Goal: Task Accomplishment & Management: Complete application form

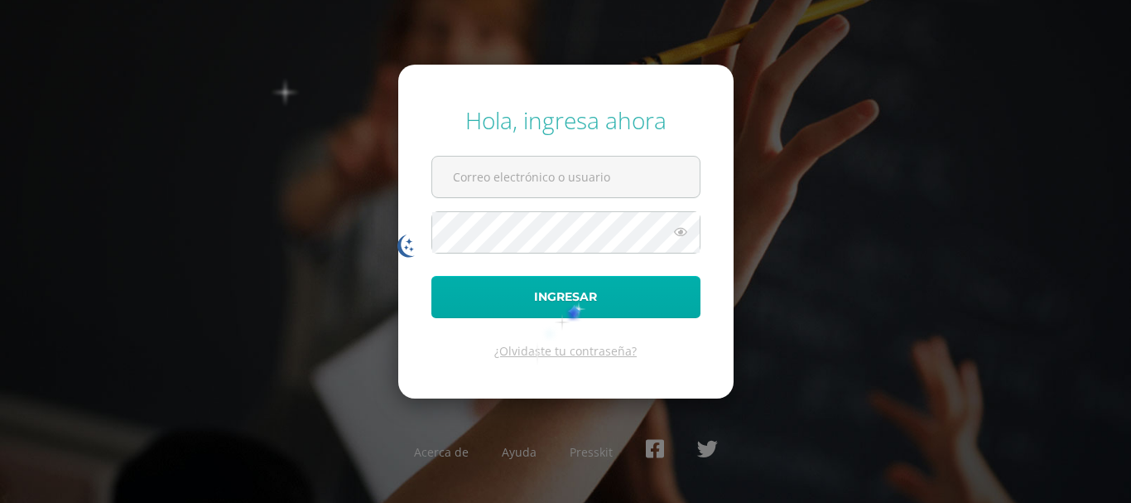
type input "bsimalij@bilinguesanjuan.edu.gt"
click at [572, 301] on button "Ingresar" at bounding box center [565, 297] width 269 height 42
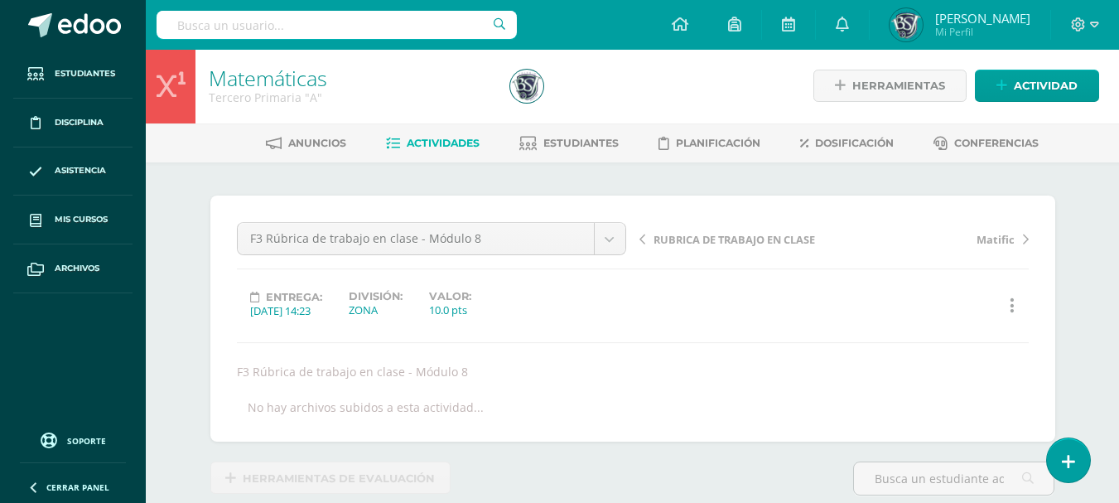
scroll to position [2, 0]
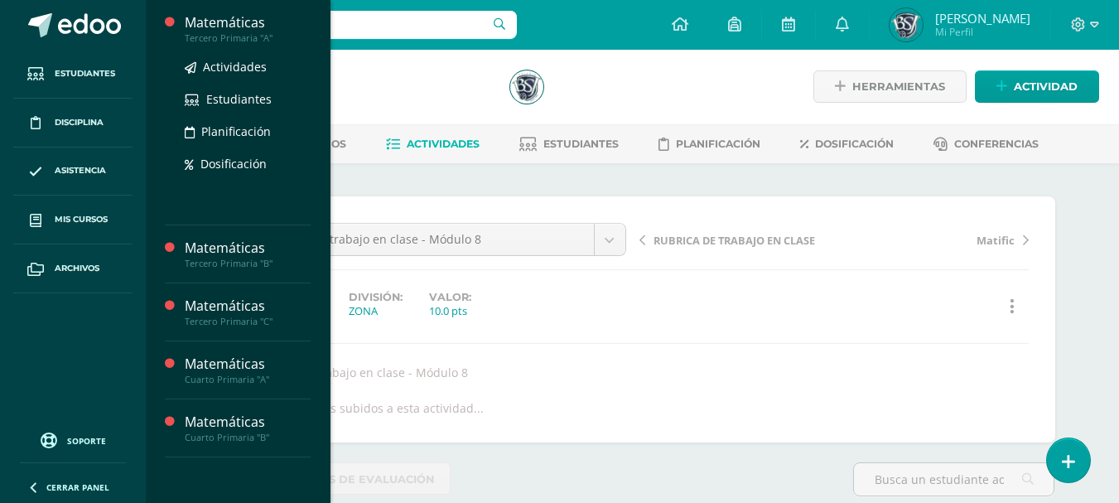
scroll to position [1, 0]
click at [247, 34] on div "Tercero Primaria "A"" at bounding box center [248, 38] width 126 height 12
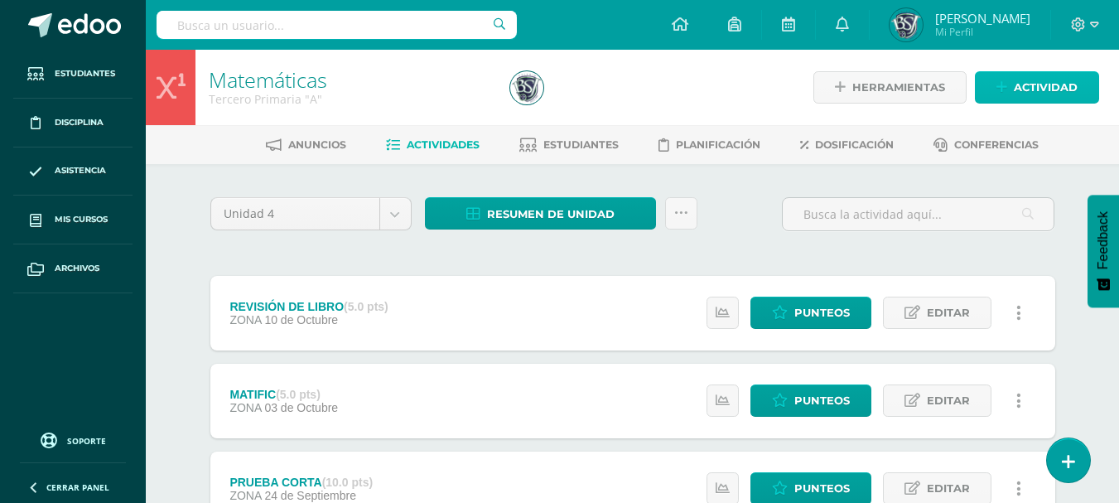
click at [1014, 92] on span "Actividad" at bounding box center [1045, 87] width 64 height 31
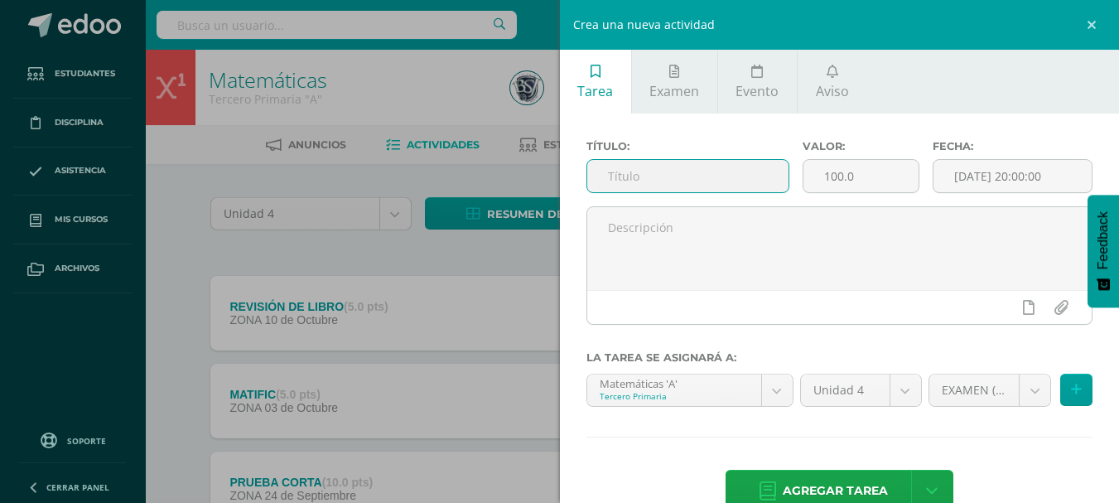
click at [702, 181] on input "text" at bounding box center [687, 176] width 201 height 32
type input "FASE 1 PROYECTO"
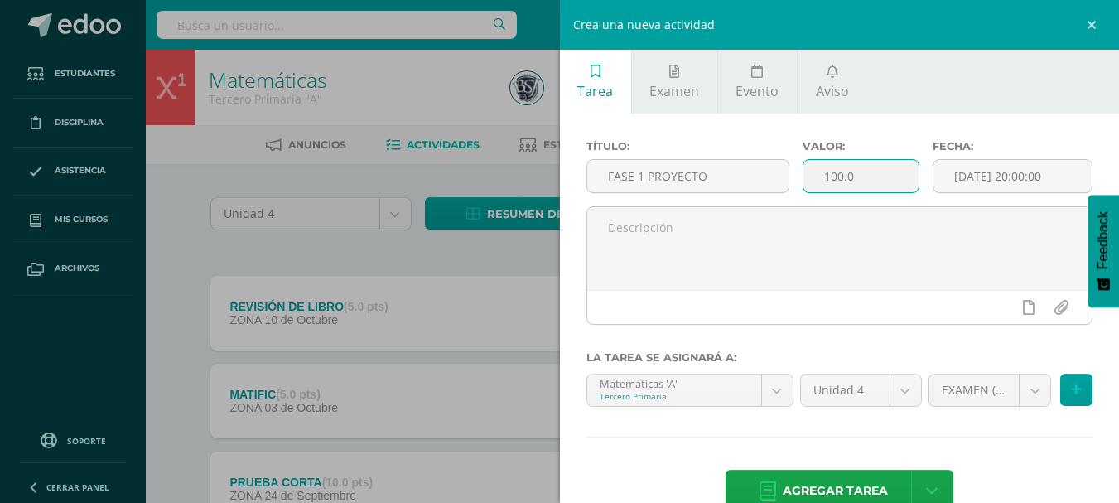
click at [837, 173] on input "100.0" at bounding box center [860, 176] width 115 height 32
type input "10.0"
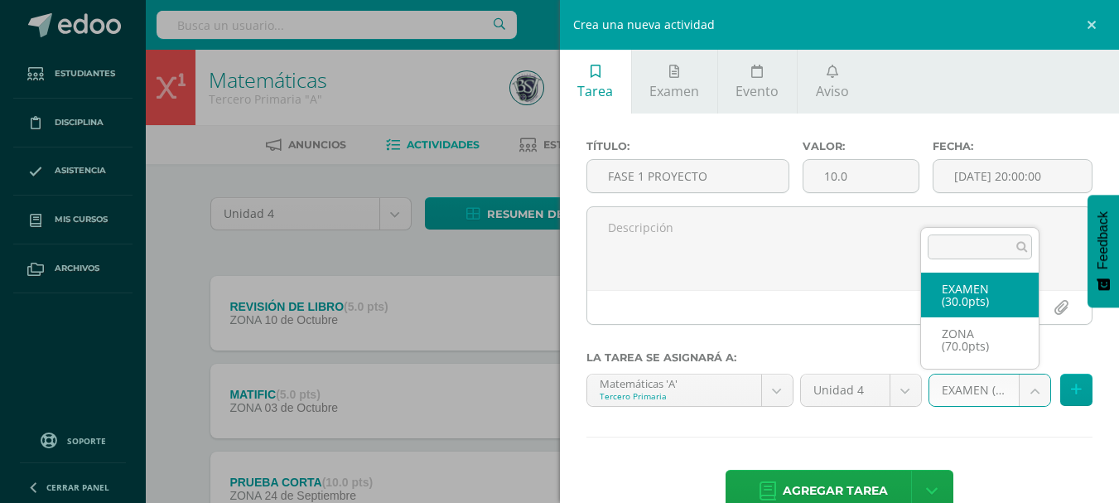
select select "46428"
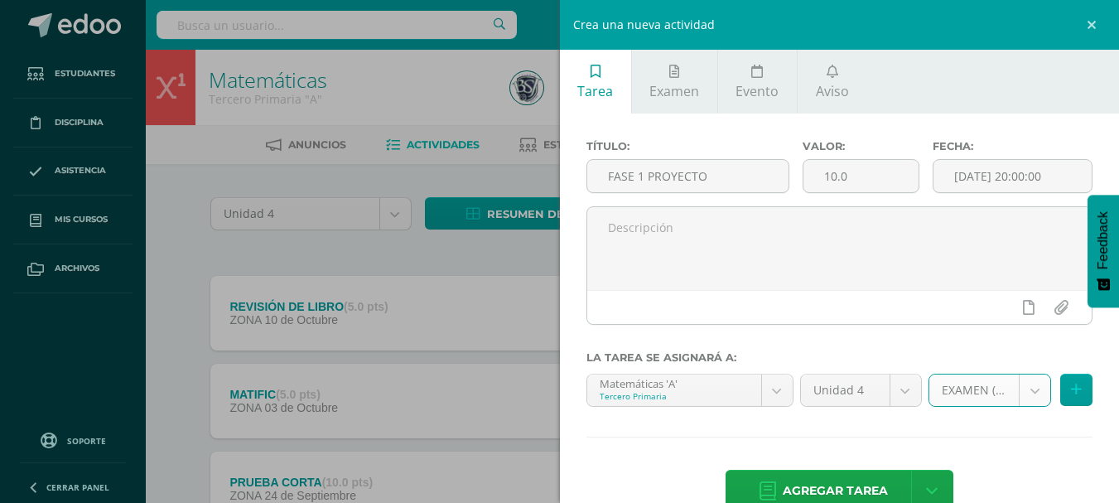
scroll to position [39, 0]
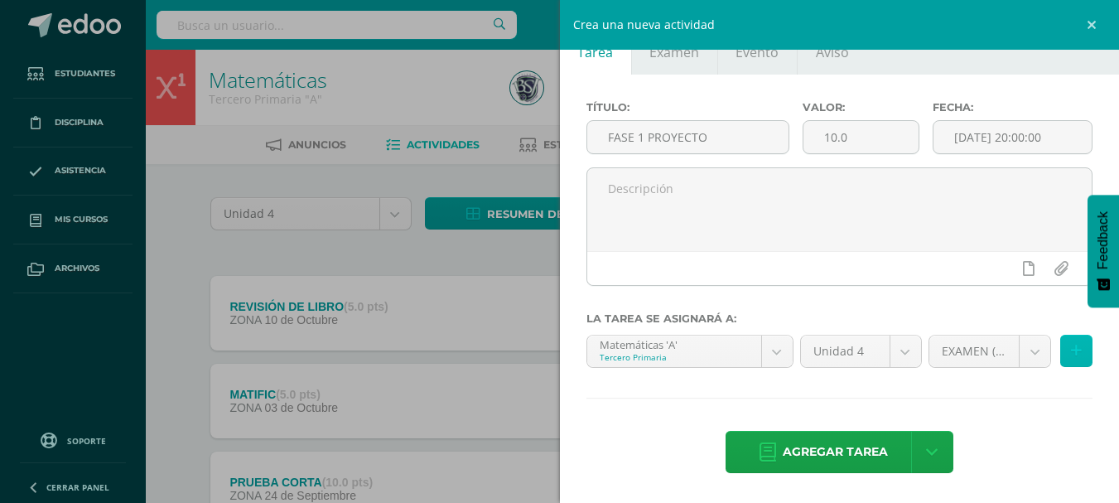
click at [1071, 344] on icon at bounding box center [1076, 351] width 11 height 14
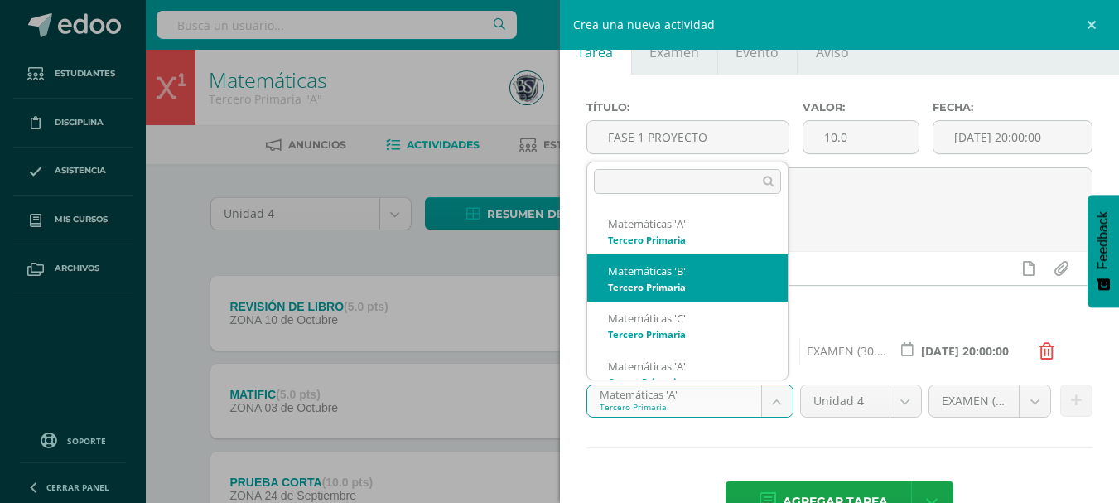
scroll to position [17, 0]
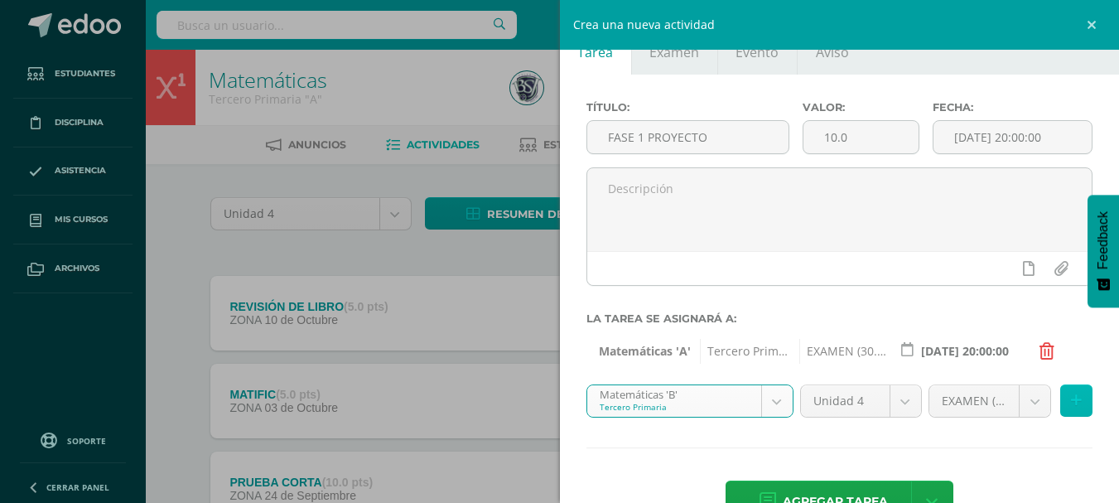
click at [1060, 398] on button at bounding box center [1076, 400] width 32 height 32
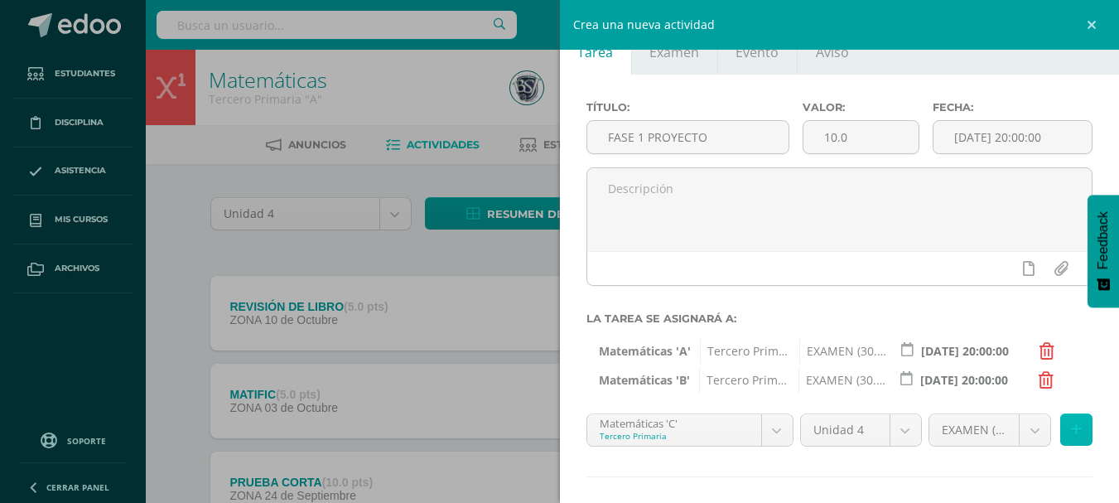
click at [1068, 431] on button at bounding box center [1076, 429] width 32 height 32
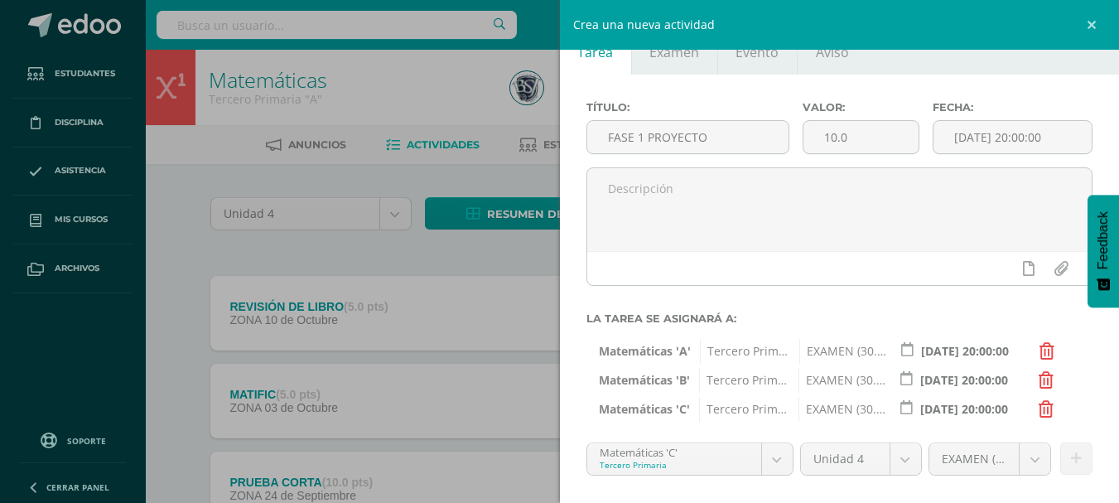
scroll to position [147, 0]
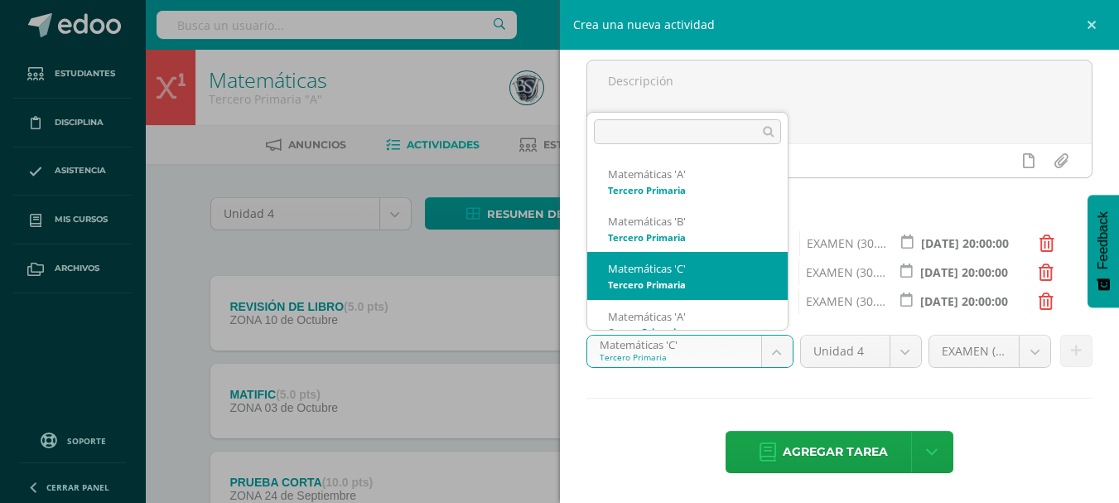
scroll to position [17, 0]
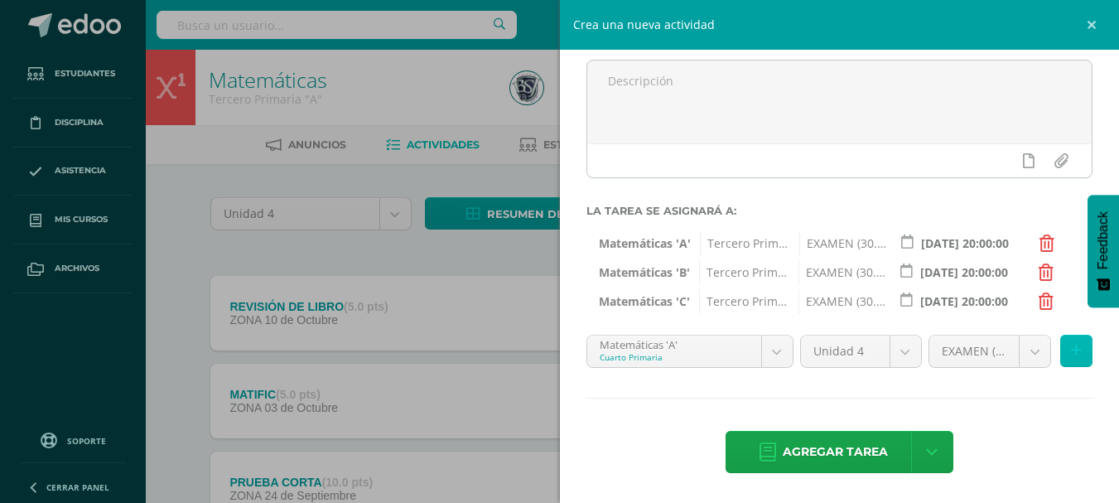
click at [1071, 344] on icon at bounding box center [1076, 351] width 11 height 14
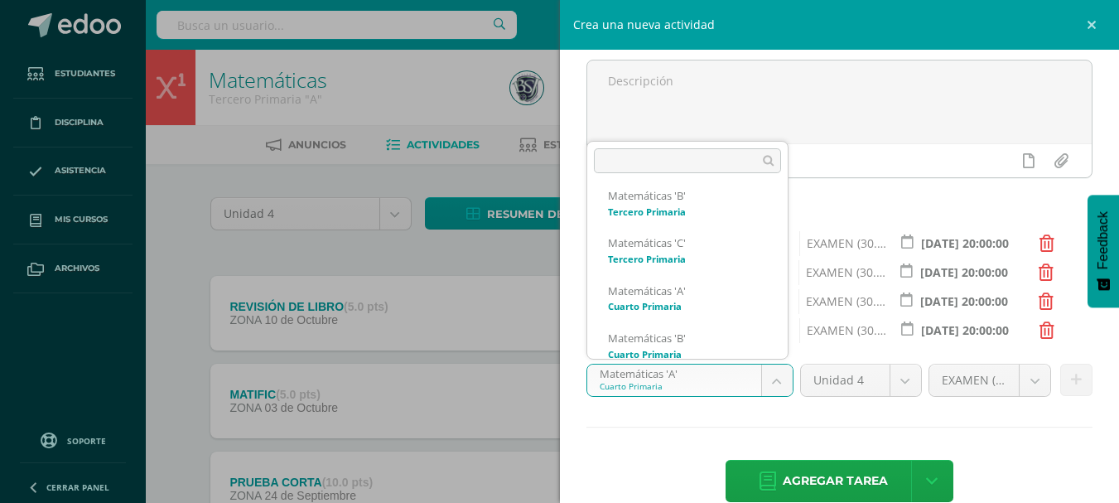
scroll to position [71, 0]
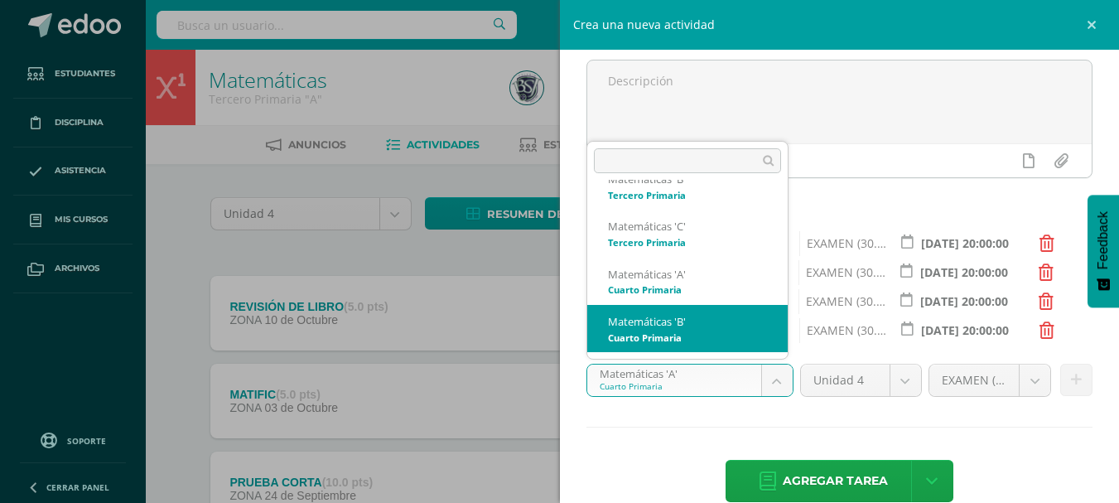
select select "29394"
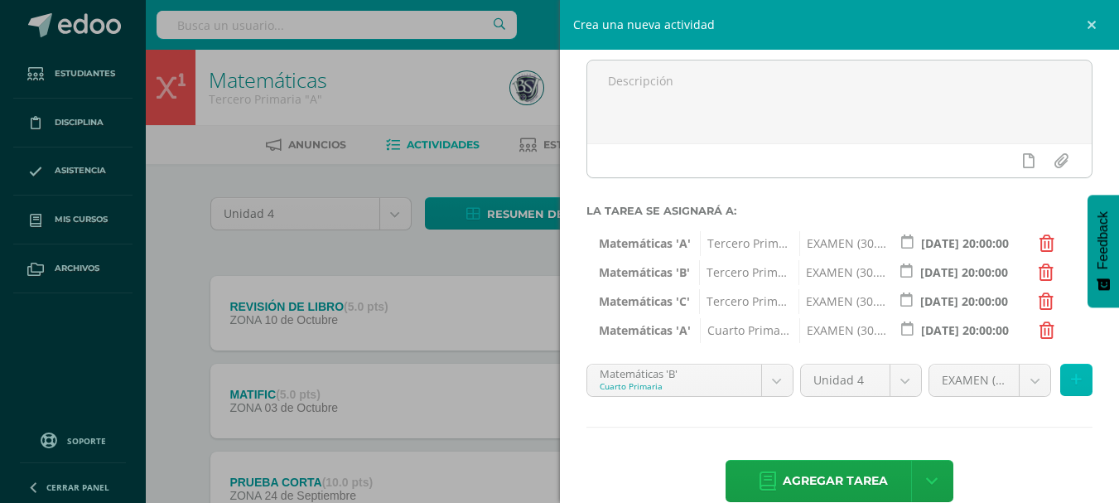
click at [1071, 380] on icon at bounding box center [1076, 380] width 11 height 14
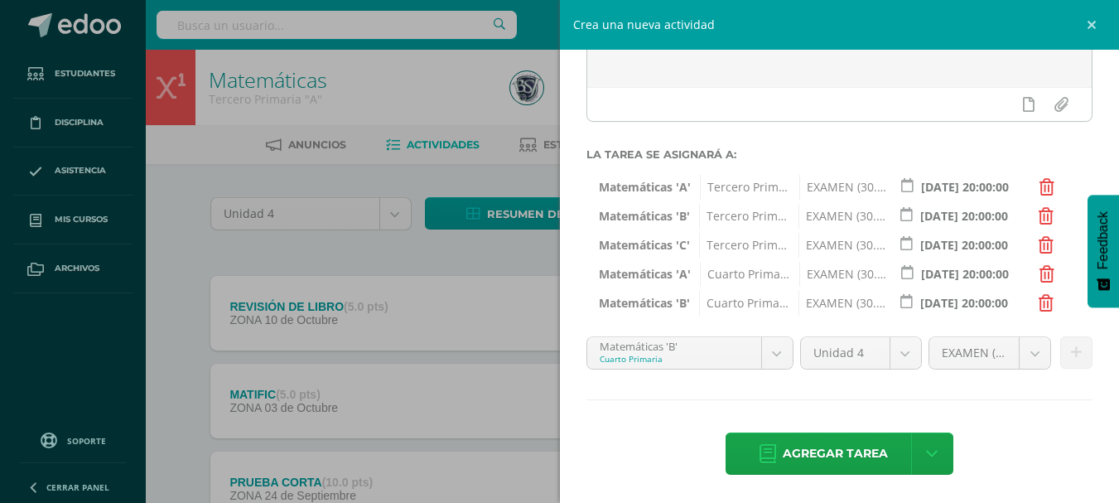
scroll to position [205, 0]
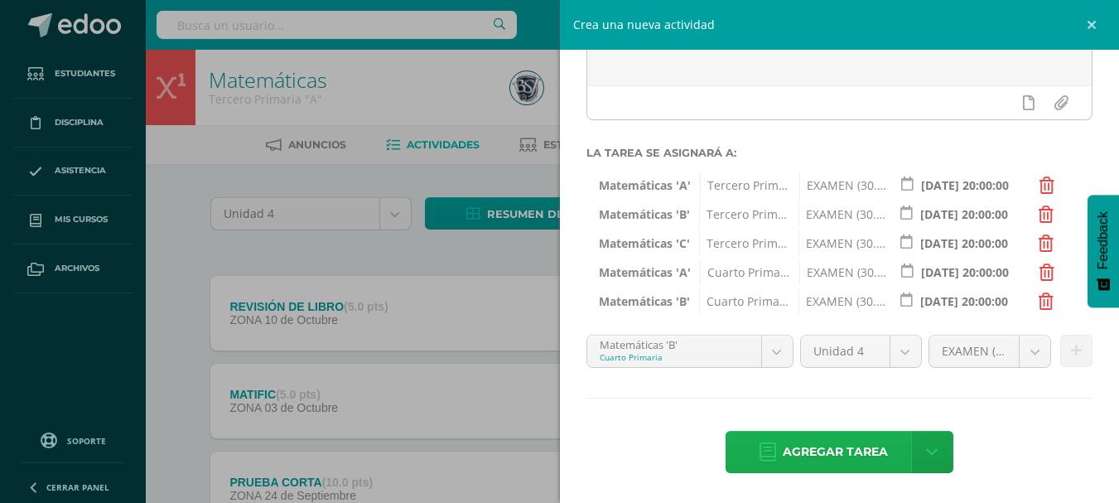
click at [816, 446] on span "Agregar tarea" at bounding box center [834, 451] width 105 height 41
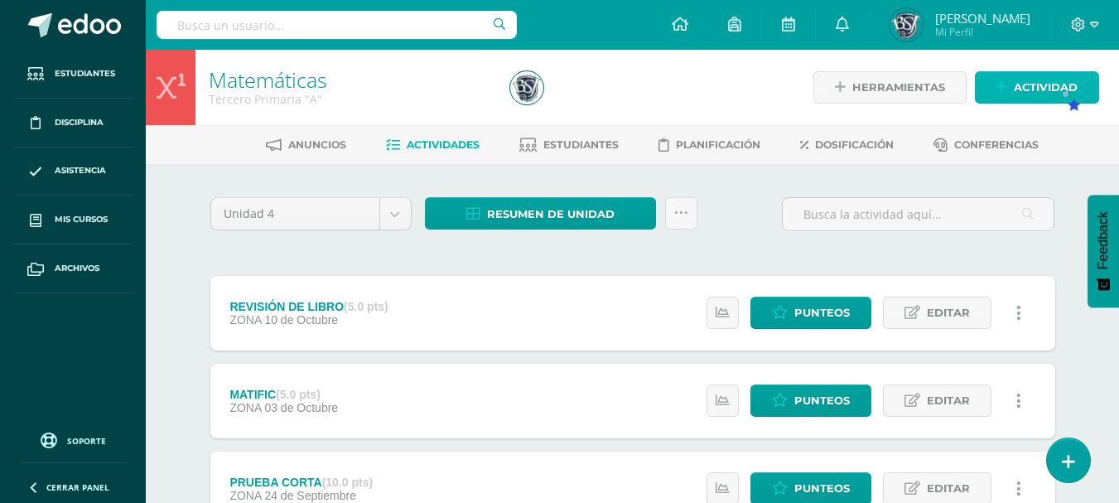
click at [1059, 88] on span "Actividad" at bounding box center [1045, 87] width 64 height 31
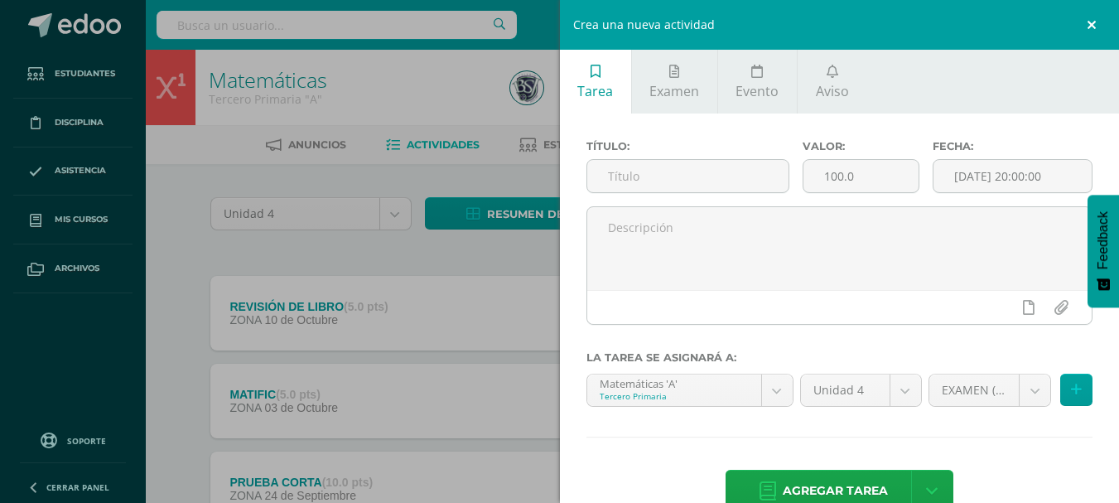
click at [1090, 31] on link at bounding box center [1094, 25] width 50 height 50
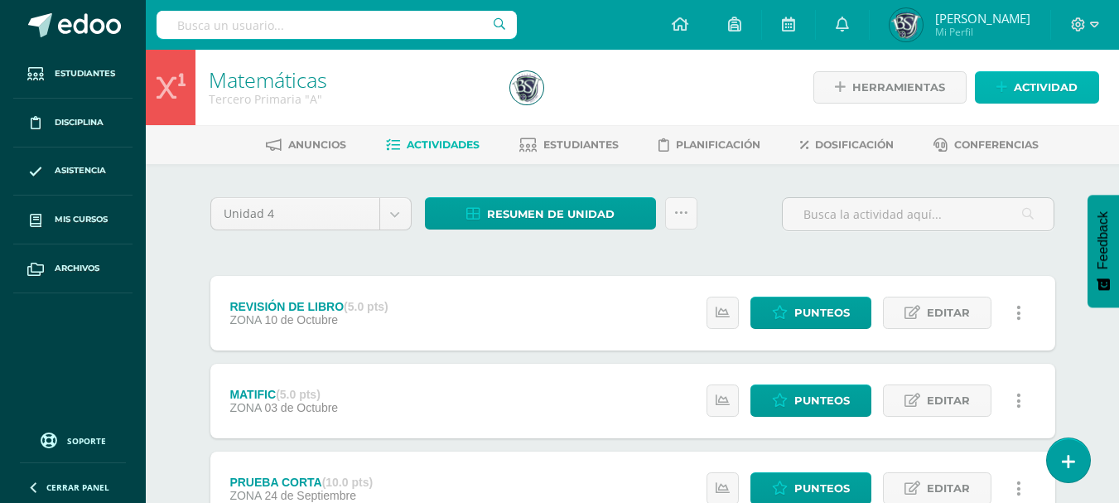
click at [1065, 93] on span "Actividad" at bounding box center [1045, 87] width 64 height 31
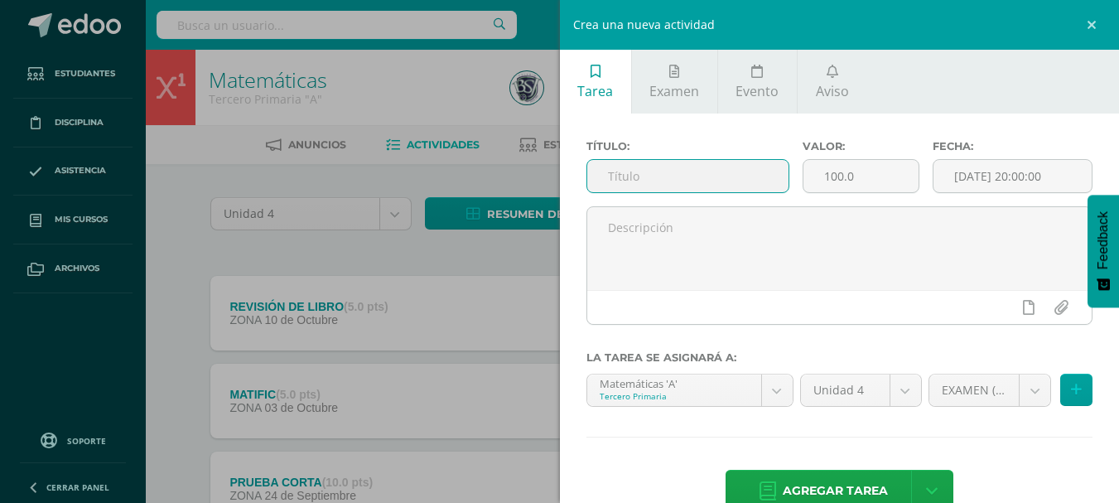
click at [749, 171] on input "text" at bounding box center [687, 176] width 201 height 32
type input "FASE 2 PROYECTO"
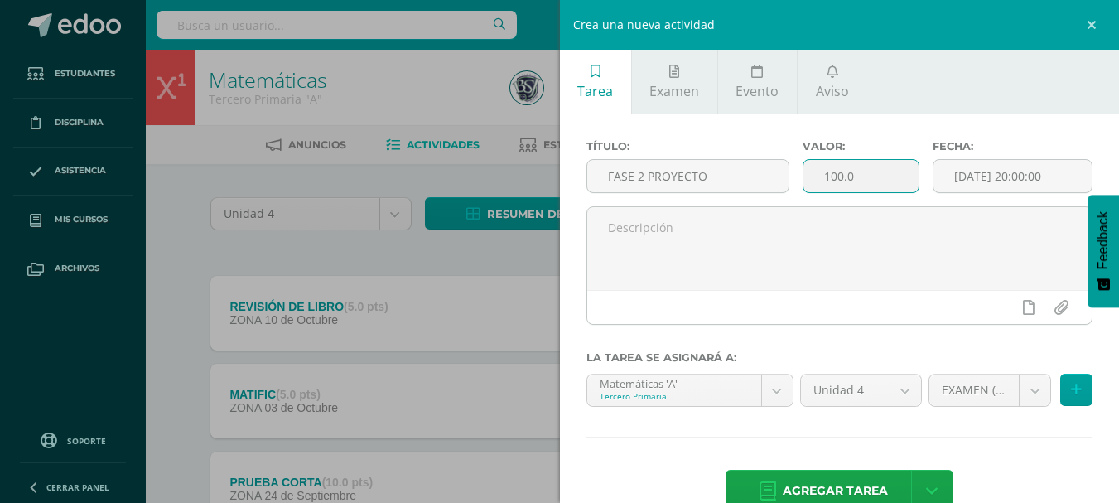
click at [836, 175] on input "100.0" at bounding box center [860, 176] width 115 height 32
type input "10.0"
click at [1068, 395] on button at bounding box center [1076, 389] width 32 height 32
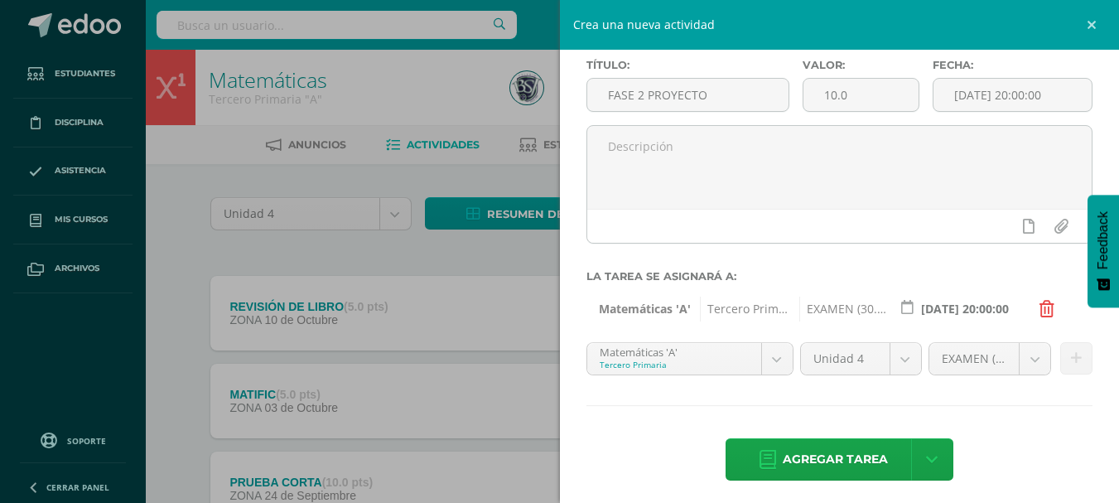
scroll to position [89, 0]
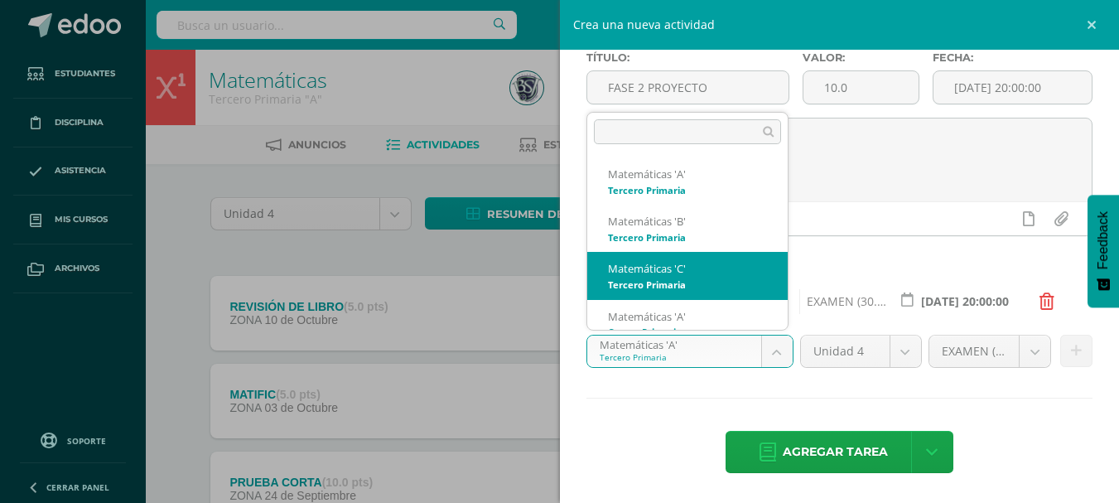
scroll to position [17, 0]
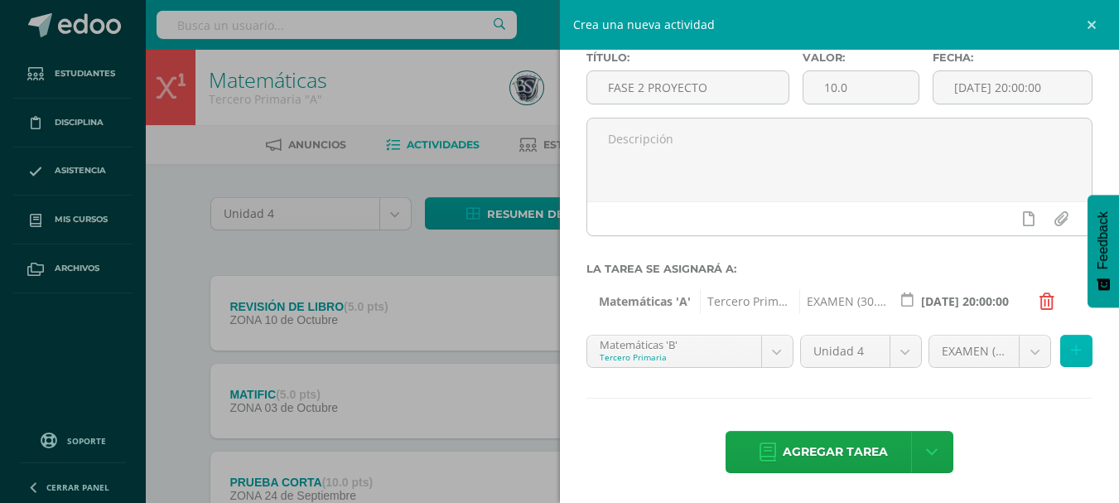
click at [1071, 354] on icon at bounding box center [1076, 351] width 11 height 14
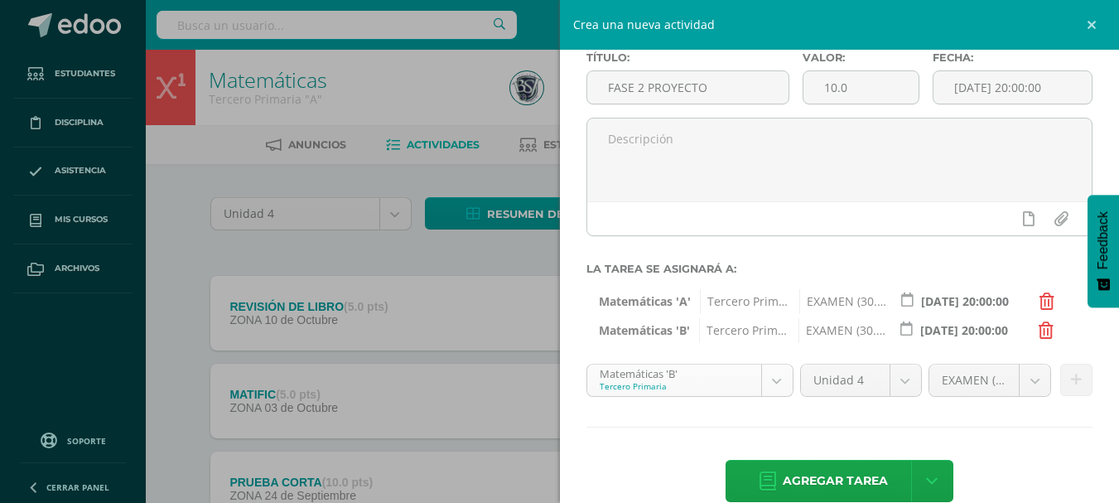
click at [1060, 378] on button at bounding box center [1076, 379] width 32 height 32
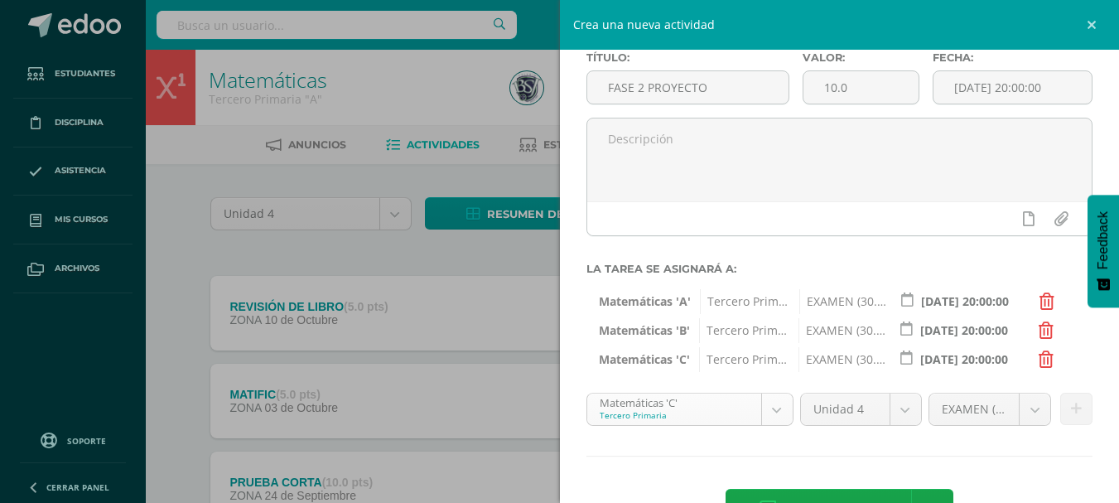
scroll to position [147, 0]
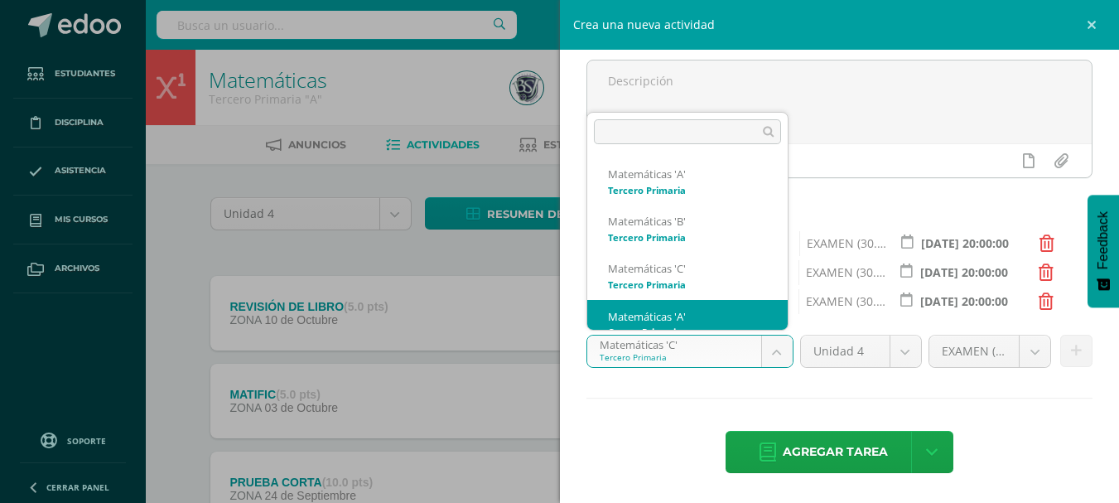
scroll to position [17, 0]
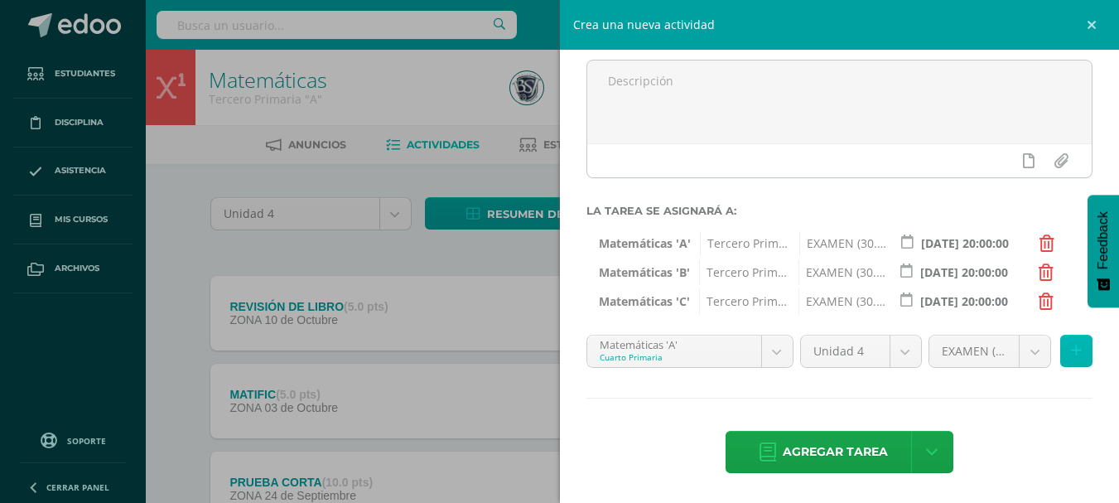
click at [1071, 341] on button at bounding box center [1076, 351] width 32 height 32
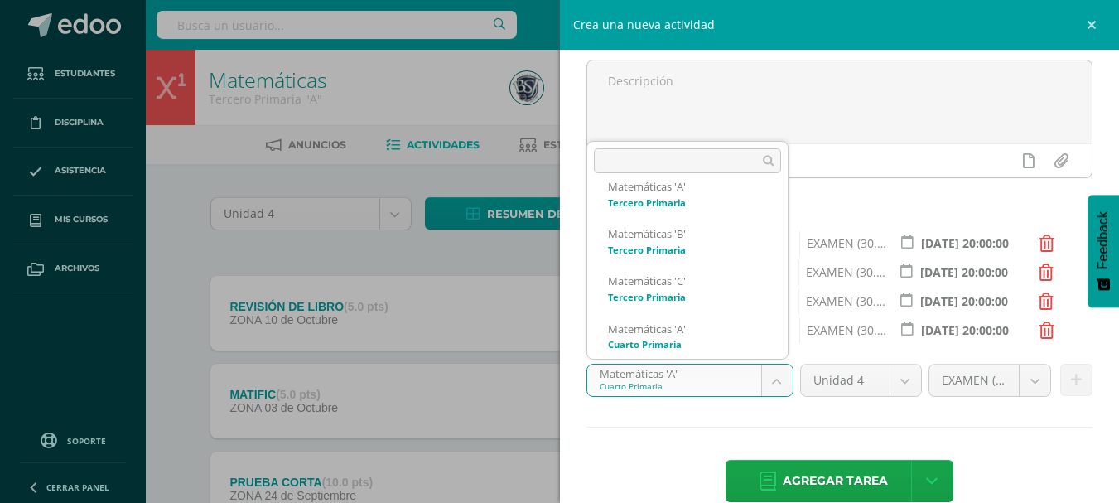
scroll to position [71, 0]
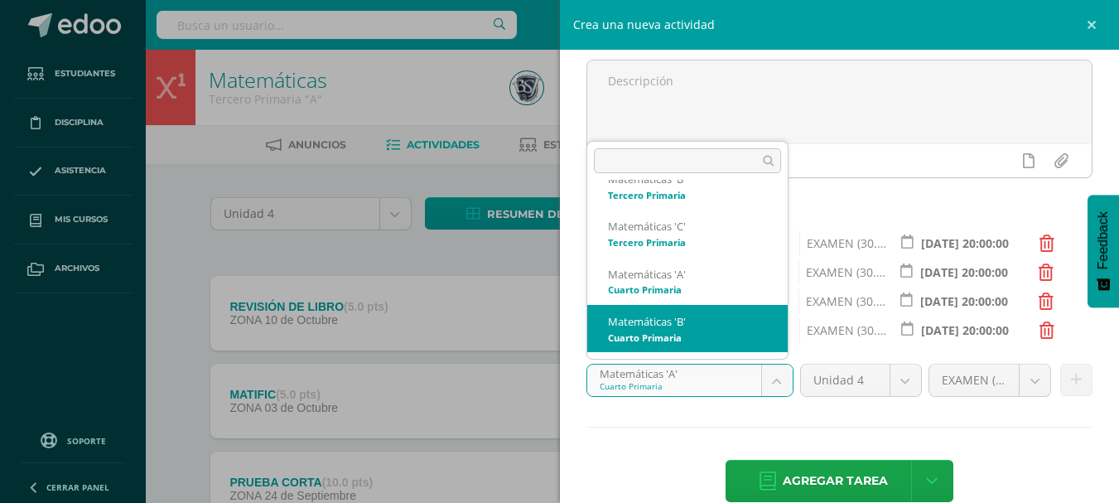
select select "29394"
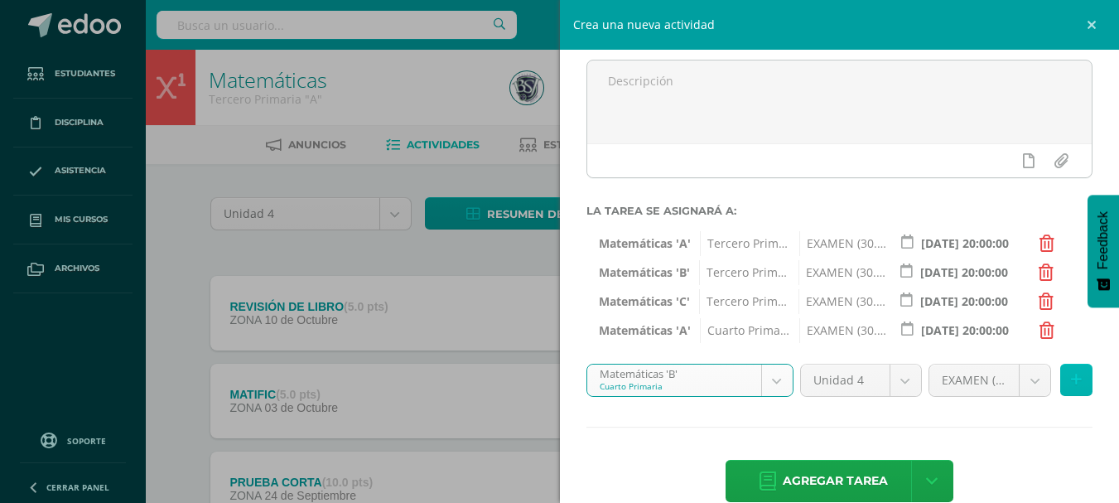
click at [1071, 374] on icon at bounding box center [1076, 380] width 11 height 14
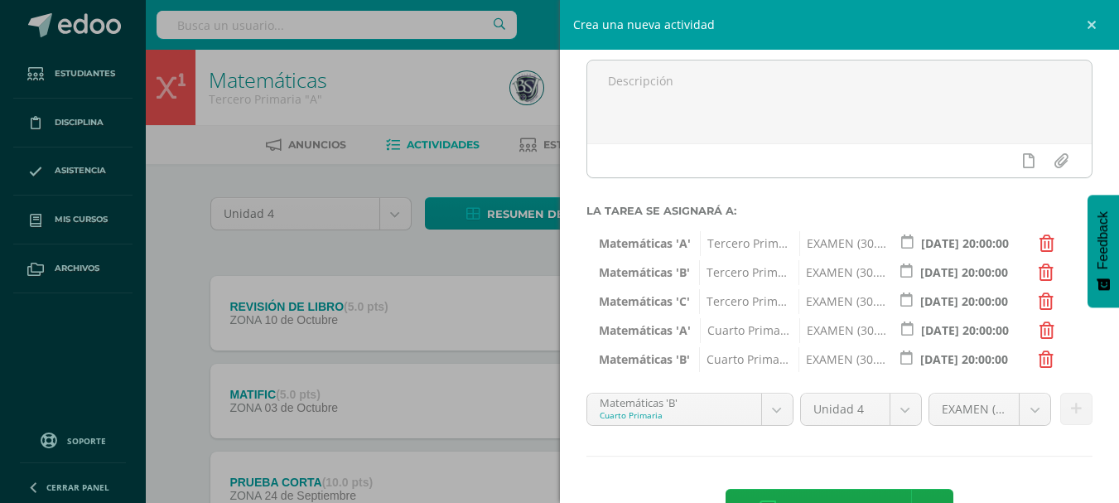
scroll to position [205, 0]
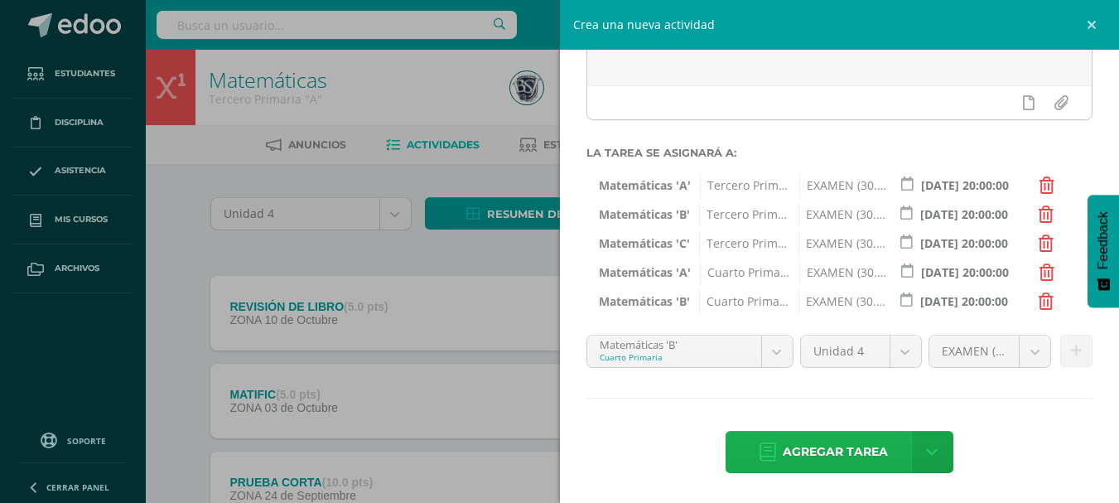
click at [853, 454] on span "Agregar tarea" at bounding box center [834, 451] width 105 height 41
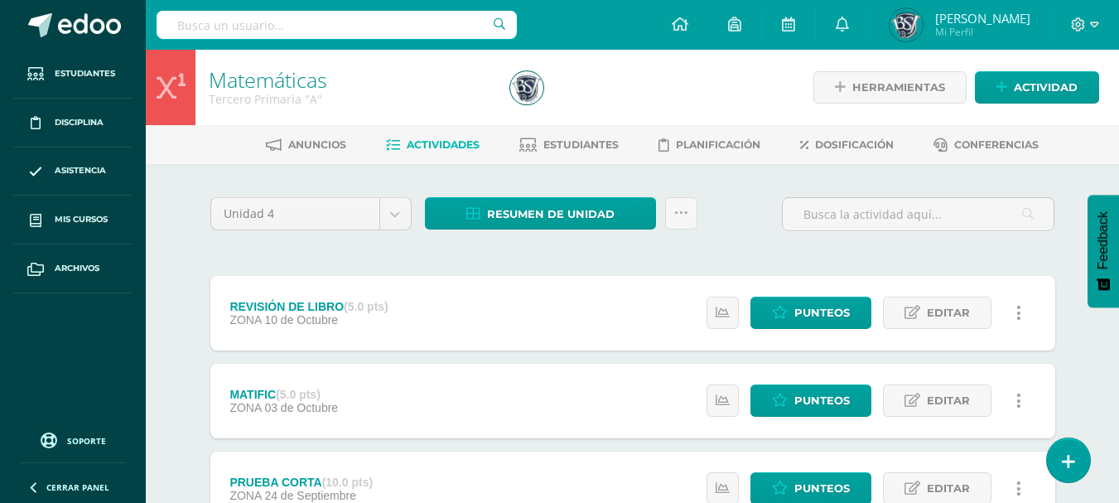
click at [853, 454] on div "Estatus de Actividad: 19 Estudiantes sin calificar 0 Estudiantes con cero Media…" at bounding box center [867, 488] width 373 height 75
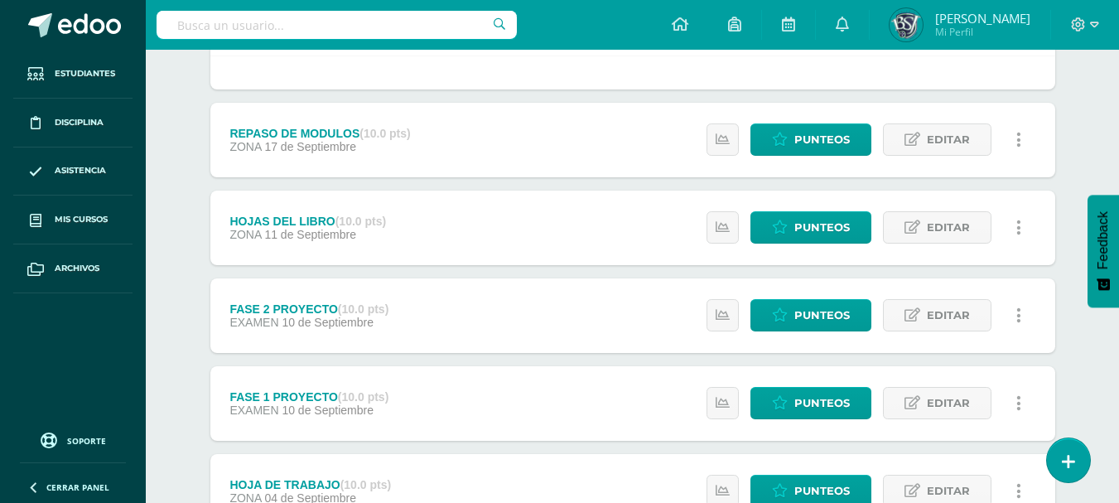
scroll to position [477, 0]
